Goal: Check status: Check status

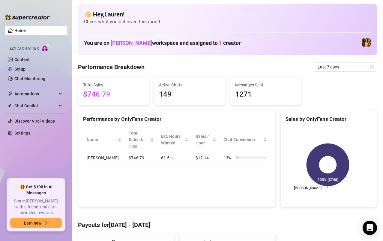
click at [361, 70] on span "Last 7 days" at bounding box center [345, 67] width 56 height 9
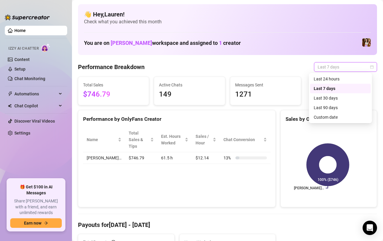
click at [327, 117] on div "Custom date" at bounding box center [339, 117] width 53 height 7
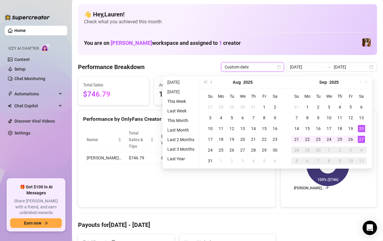
click at [360, 141] on div "27" at bounding box center [360, 139] width 7 height 7
click at [361, 140] on div "27" at bounding box center [360, 139] width 7 height 7
type input "[DATE]"
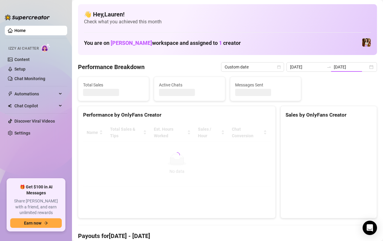
type input "[DATE]"
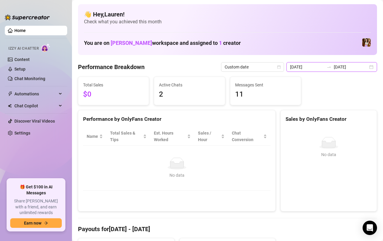
click at [362, 67] on input "[DATE]" at bounding box center [350, 67] width 34 height 7
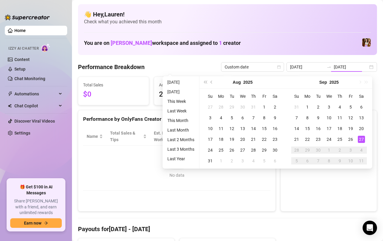
click at [349, 138] on div "26" at bounding box center [350, 139] width 7 height 7
click at [350, 137] on div "26" at bounding box center [350, 139] width 7 height 7
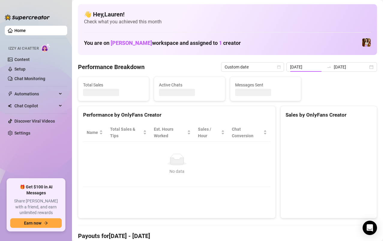
type input "[DATE]"
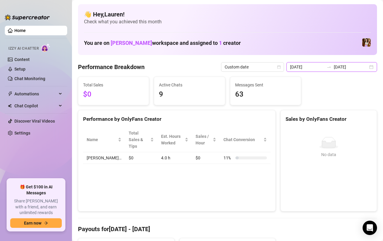
click at [361, 67] on input "[DATE]" at bounding box center [350, 67] width 34 height 7
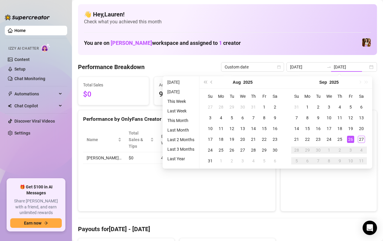
click at [349, 128] on div "19" at bounding box center [350, 128] width 7 height 7
type input "[DATE]"
click at [337, 138] on div "25" at bounding box center [339, 139] width 7 height 7
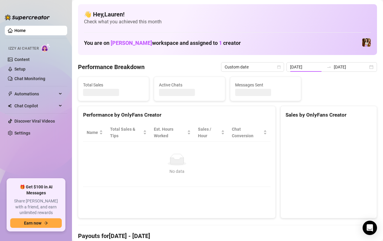
type input "[DATE]"
